Goal: Communication & Community: Answer question/provide support

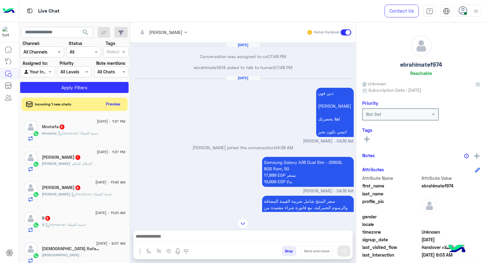
scroll to position [610, 0]
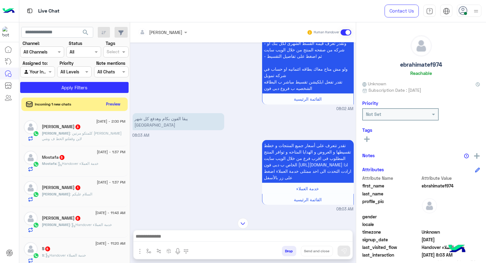
click at [476, 13] on img at bounding box center [477, 11] width 8 height 8
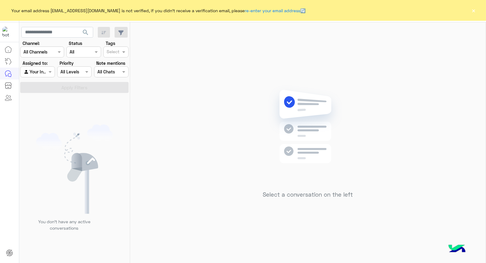
click at [474, 13] on button "×" at bounding box center [474, 10] width 6 height 6
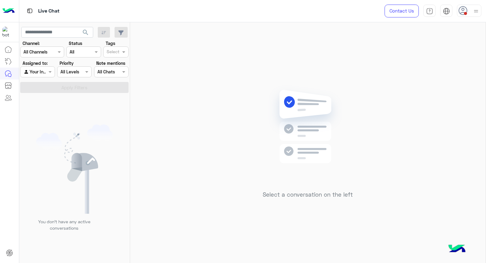
click at [468, 11] on div at bounding box center [469, 11] width 24 height 12
click at [275, 151] on img at bounding box center [308, 136] width 88 height 102
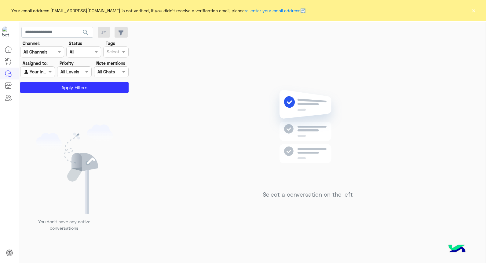
click at [473, 13] on button "×" at bounding box center [474, 10] width 6 height 6
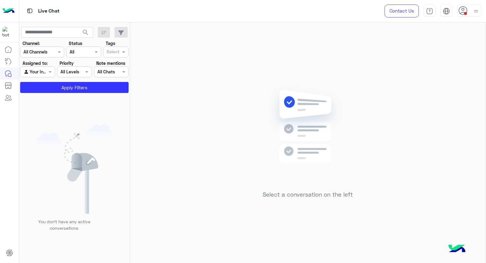
click at [472, 13] on div at bounding box center [469, 11] width 24 height 12
click at [228, 124] on div "Select a conversation on the left" at bounding box center [308, 143] width 356 height 243
